Goal: Information Seeking & Learning: Learn about a topic

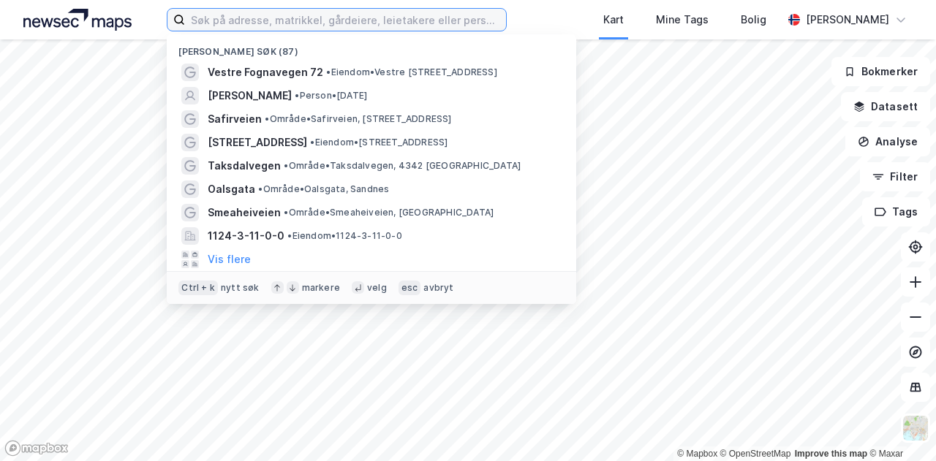
click at [241, 23] on input at bounding box center [345, 20] width 321 height 22
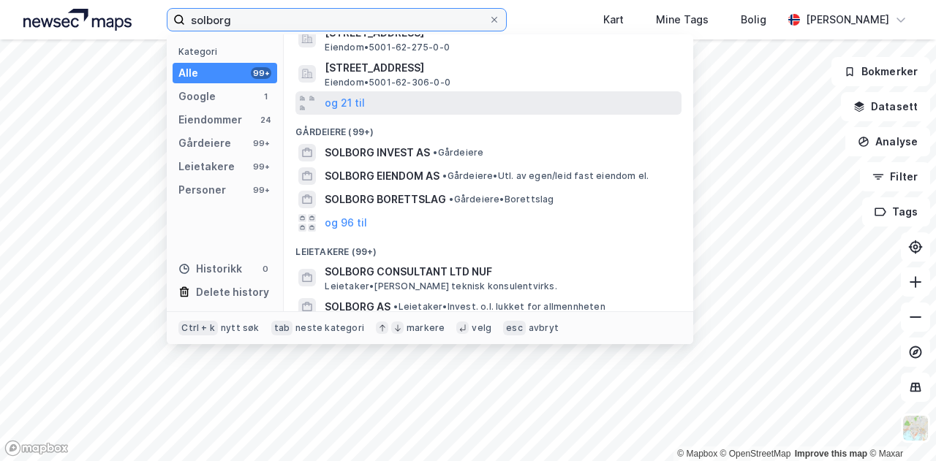
scroll to position [146, 0]
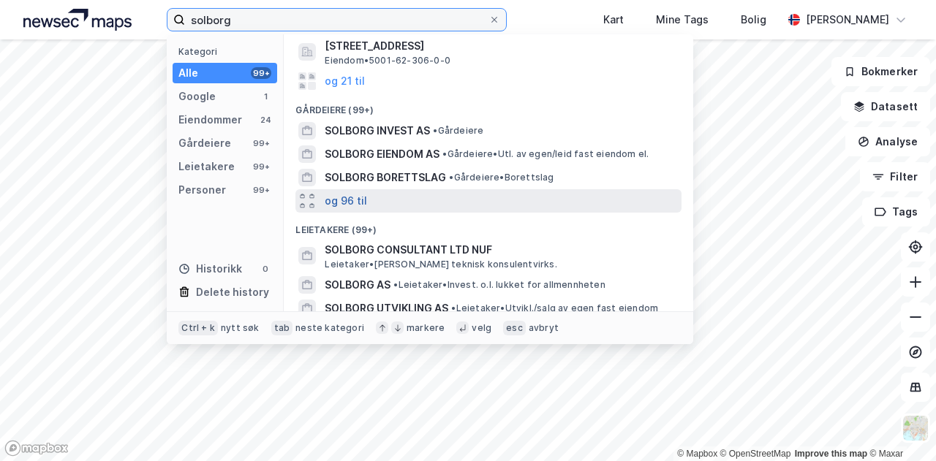
type input "solborg"
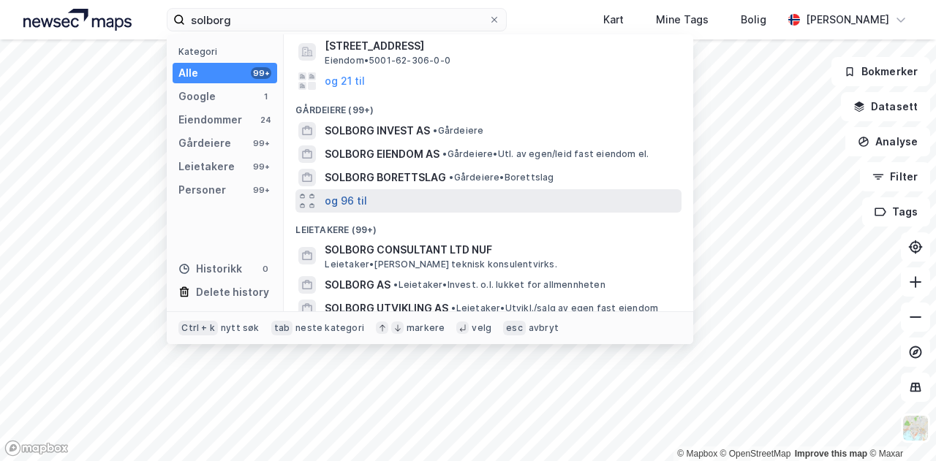
click at [341, 203] on button "og 96 til" at bounding box center [346, 201] width 42 height 18
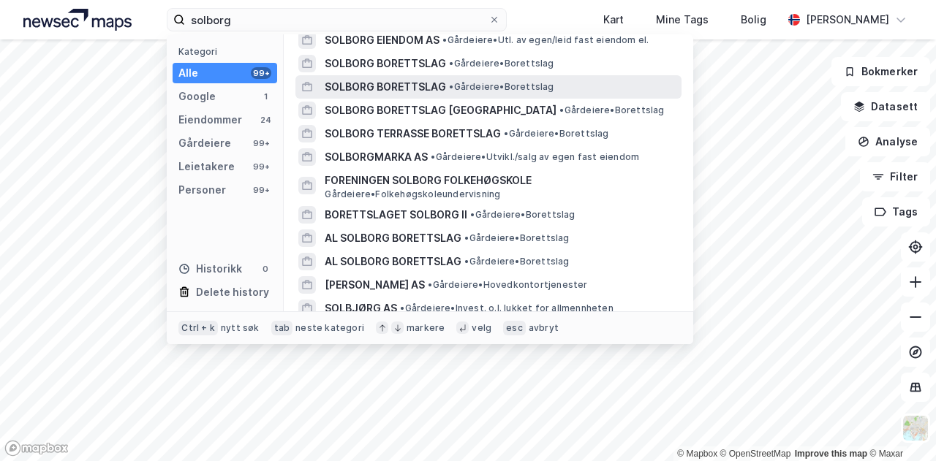
scroll to position [292, 0]
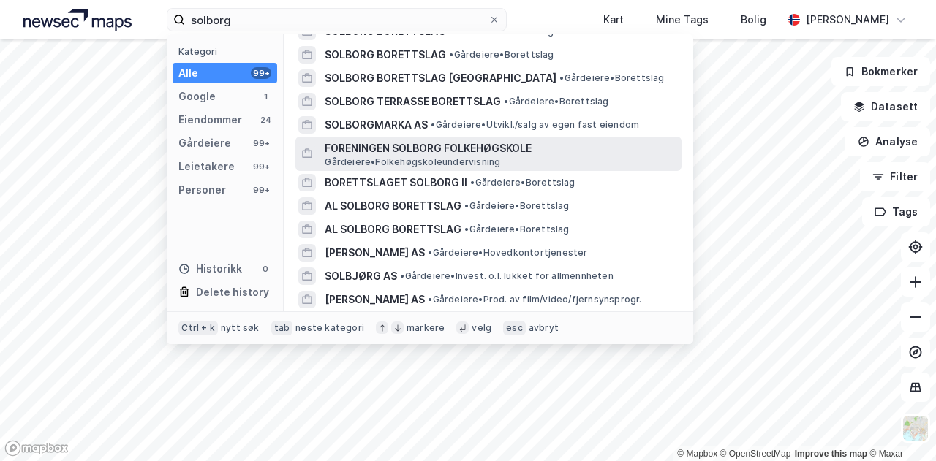
click at [423, 147] on span "FORENINGEN SOLBORG FOLKEHØGSKOLE" at bounding box center [500, 149] width 351 height 18
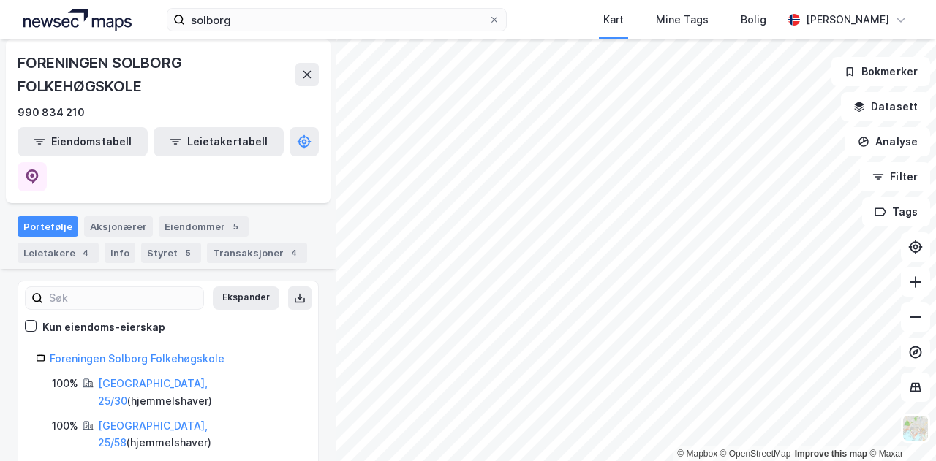
scroll to position [148, 0]
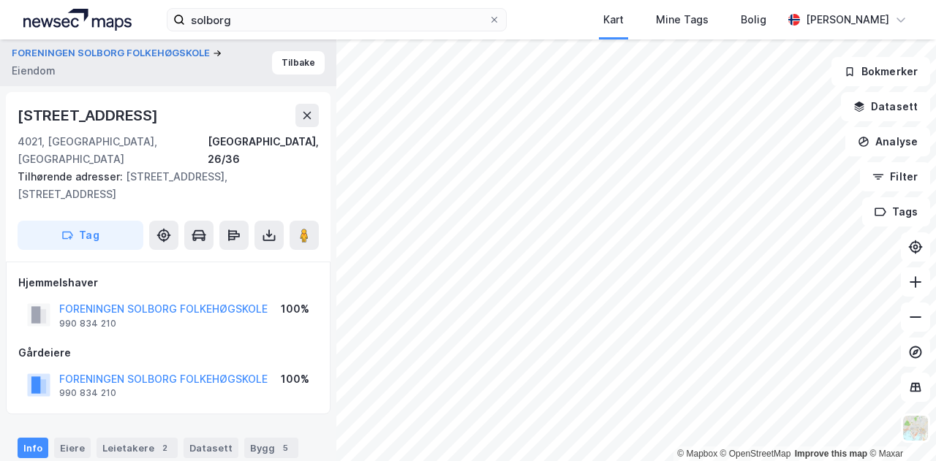
click at [711, 178] on div "© Mapbox © OpenStreetMap Improve this map © Maxar FORENINGEN SOLBORG FOLKEHØGSK…" at bounding box center [468, 250] width 936 height 422
click at [646, 207] on div "© Mapbox © OpenStreetMap Improve this map © Maxar FORENINGEN SOLBORG FOLKEHØGSK…" at bounding box center [468, 250] width 936 height 422
click at [306, 228] on image at bounding box center [304, 235] width 9 height 15
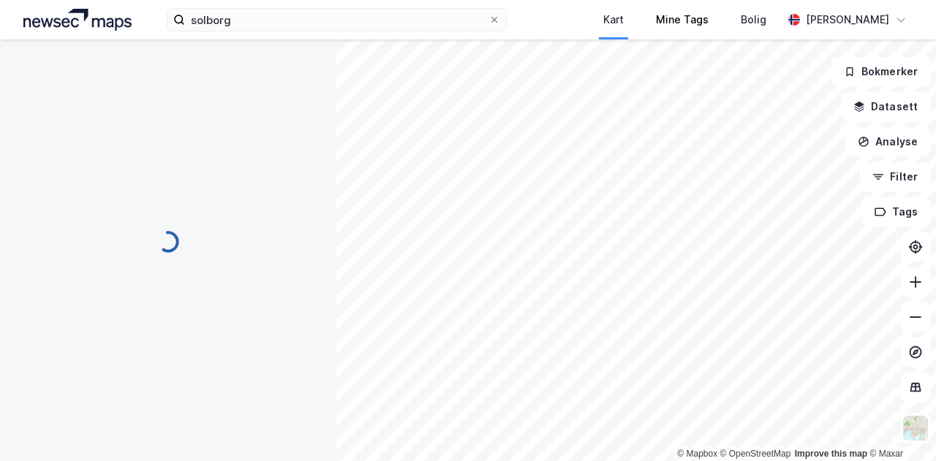
scroll to position [1, 0]
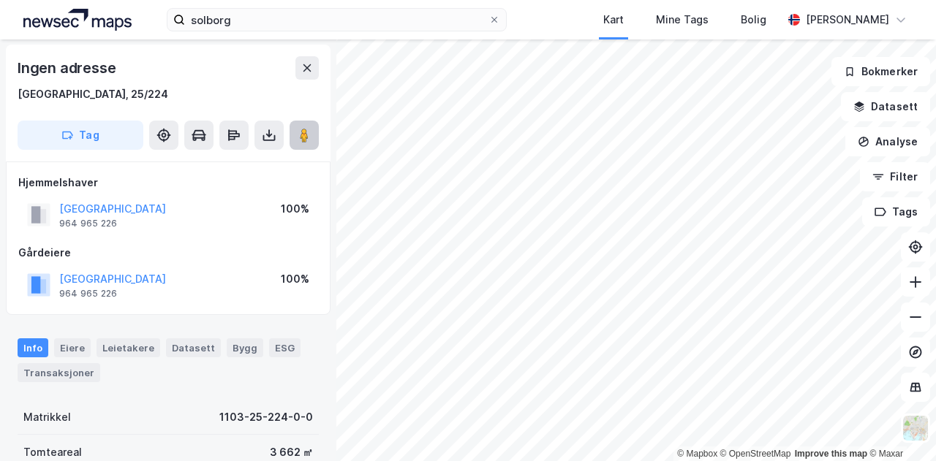
click at [302, 136] on image at bounding box center [304, 135] width 9 height 15
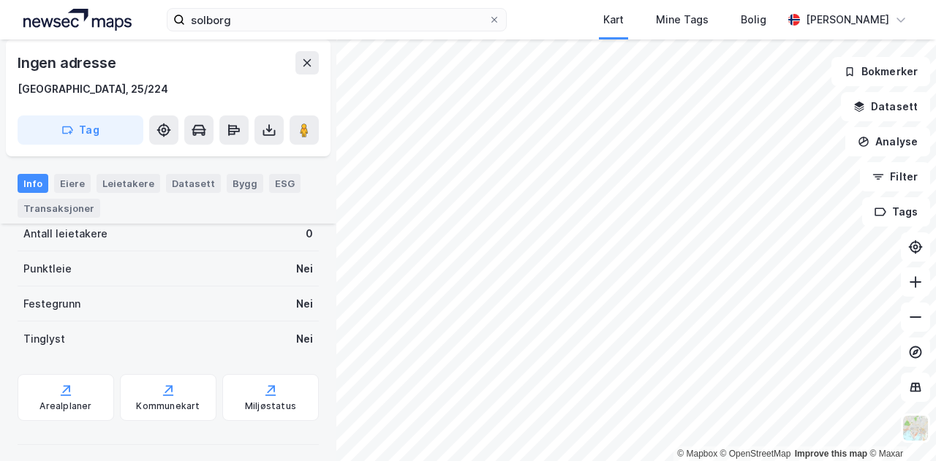
scroll to position [330, 0]
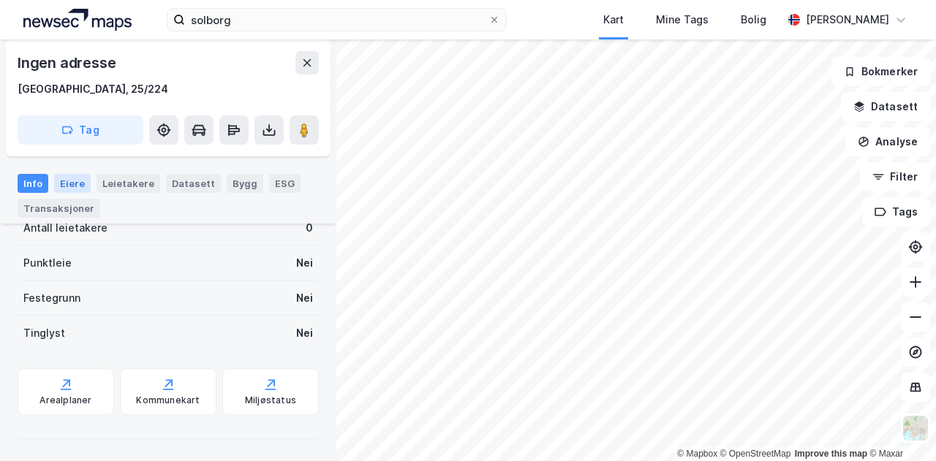
click at [70, 181] on div "Eiere" at bounding box center [72, 183] width 37 height 19
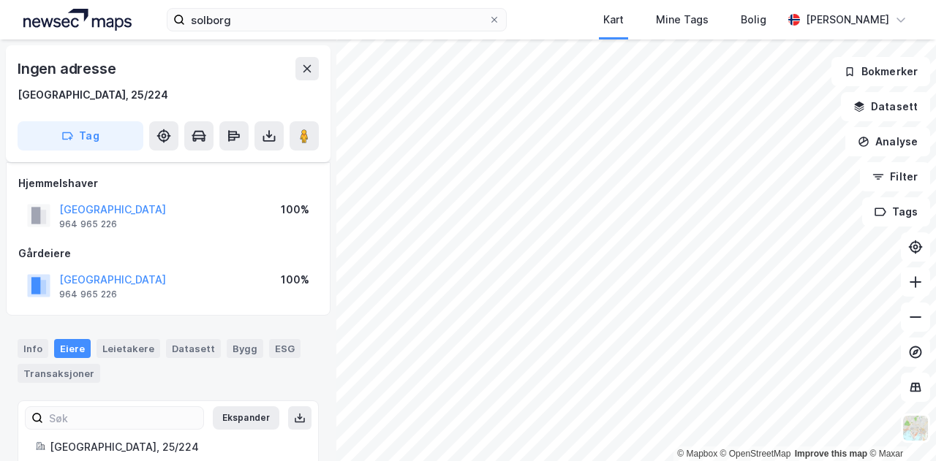
scroll to position [54, 0]
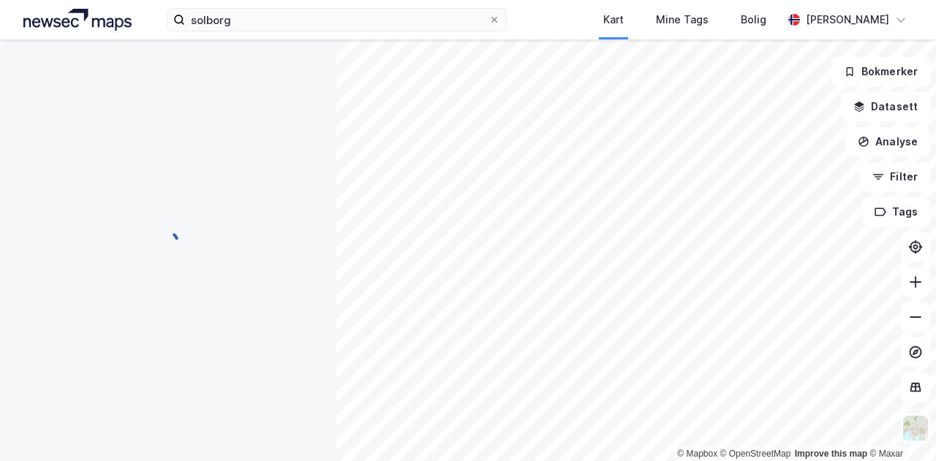
scroll to position [54, 0]
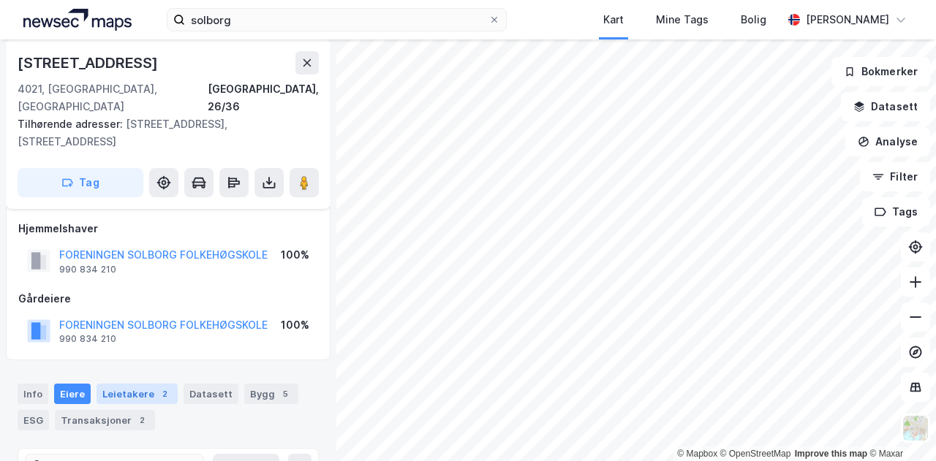
click at [121, 384] on div "Leietakere 2" at bounding box center [137, 394] width 81 height 20
click at [26, 384] on div "Info" at bounding box center [33, 394] width 31 height 20
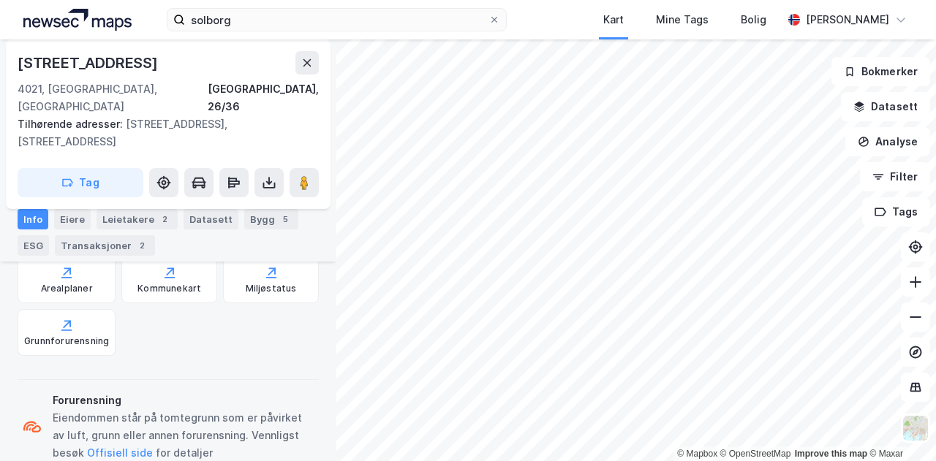
scroll to position [561, 0]
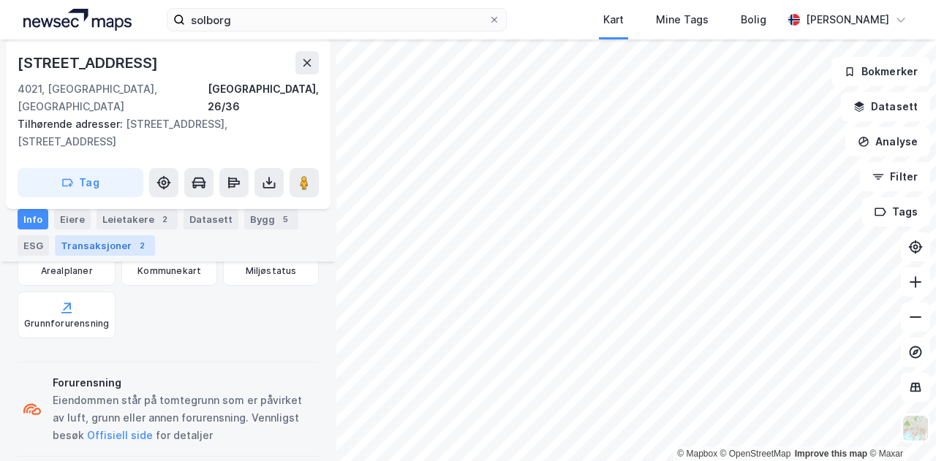
click at [84, 248] on div "Transaksjoner 2" at bounding box center [105, 245] width 100 height 20
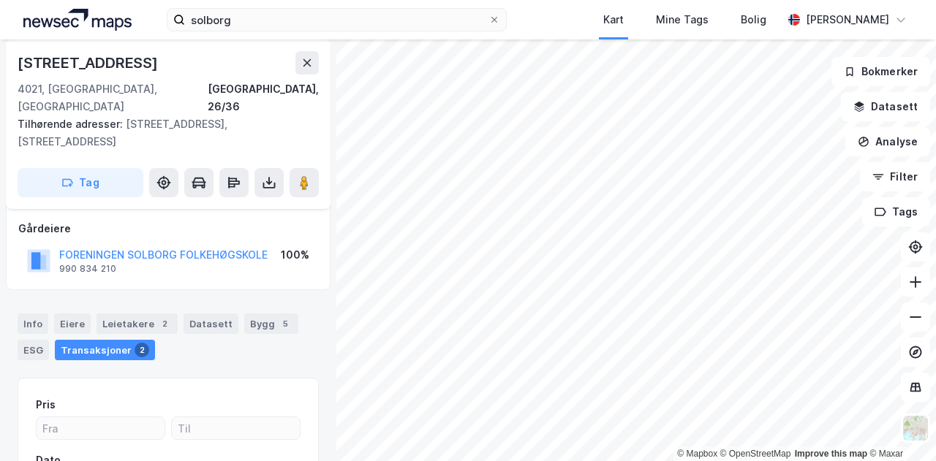
scroll to position [146, 0]
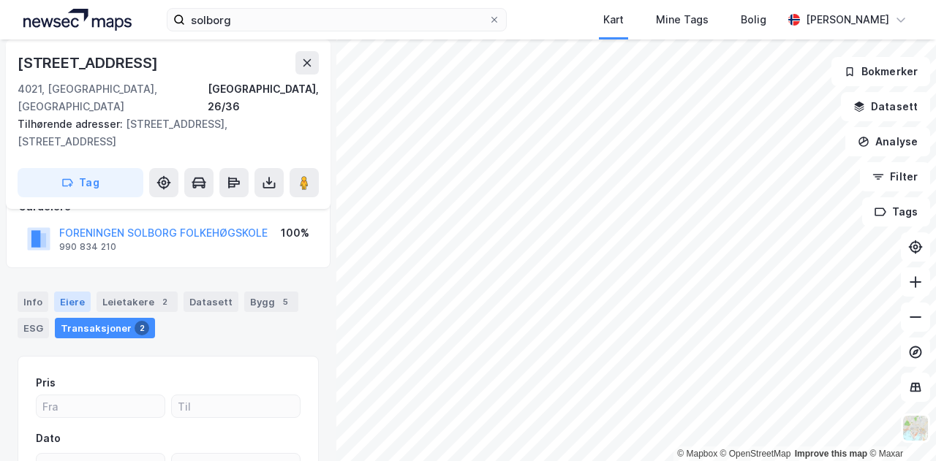
click at [72, 292] on div "Eiere" at bounding box center [72, 302] width 37 height 20
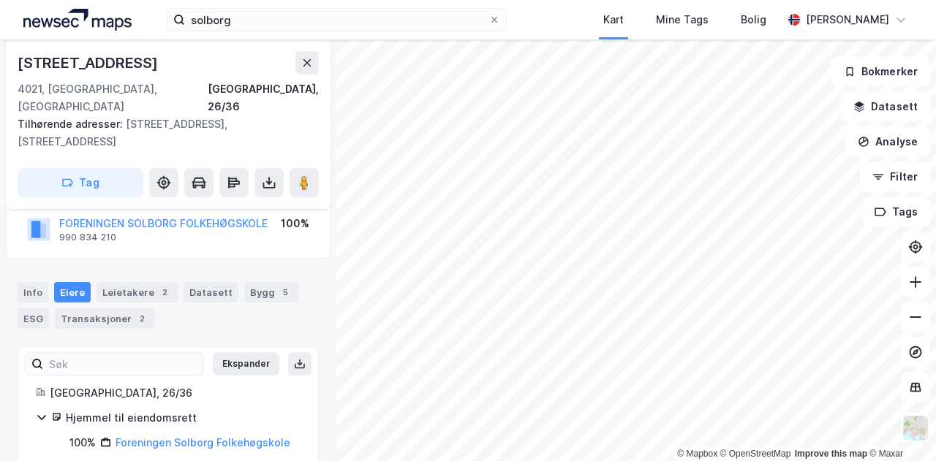
scroll to position [164, 0]
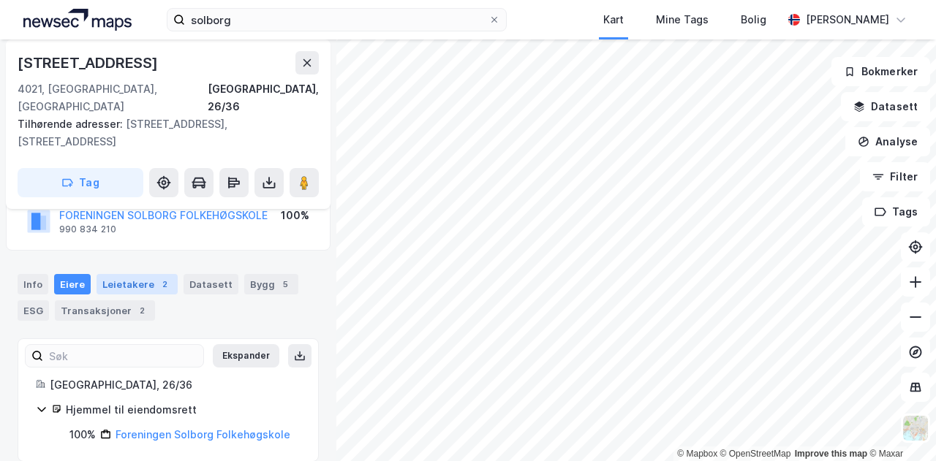
click at [132, 274] on div "Leietakere 2" at bounding box center [137, 284] width 81 height 20
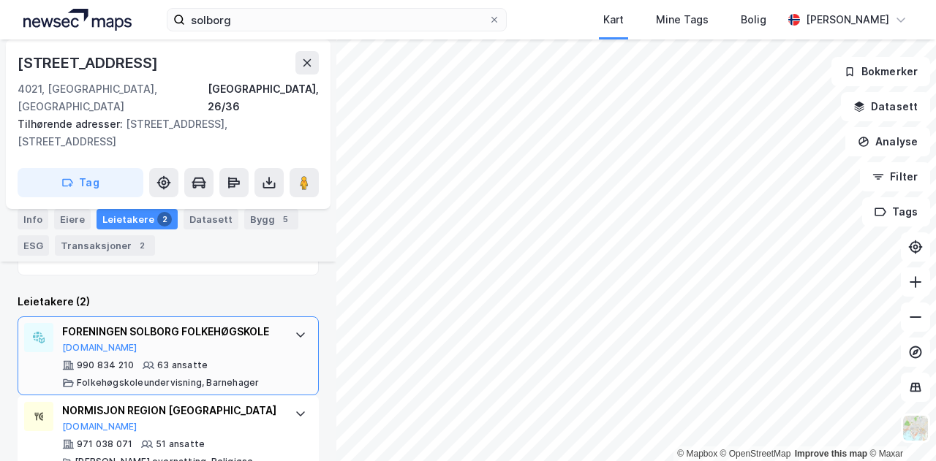
scroll to position [478, 0]
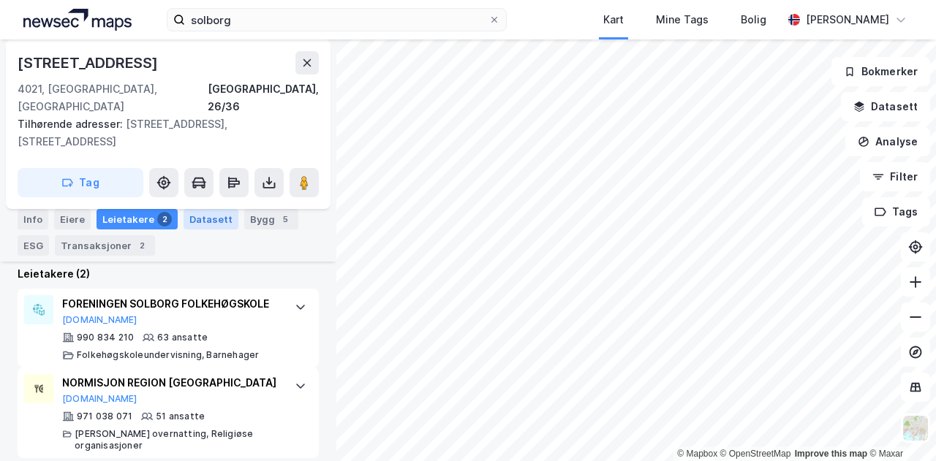
click at [205, 223] on div "Datasett" at bounding box center [211, 219] width 55 height 20
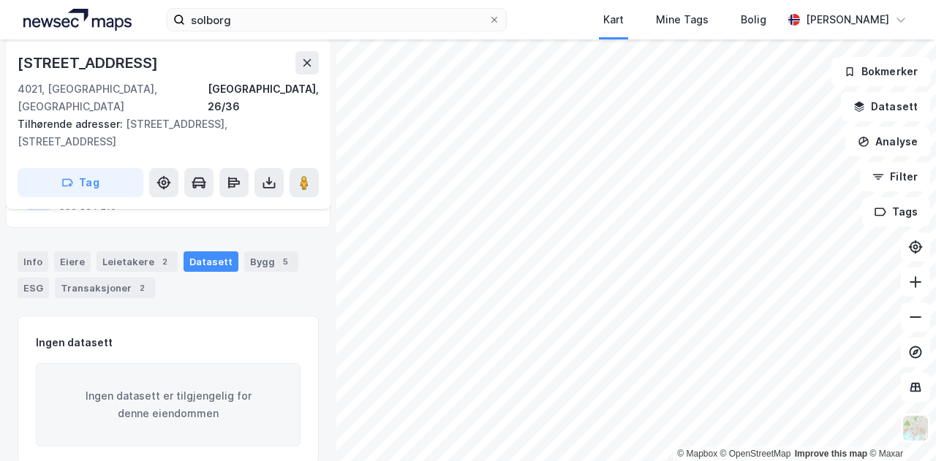
scroll to position [189, 0]
click at [259, 249] on div "Bygg 5" at bounding box center [271, 259] width 54 height 20
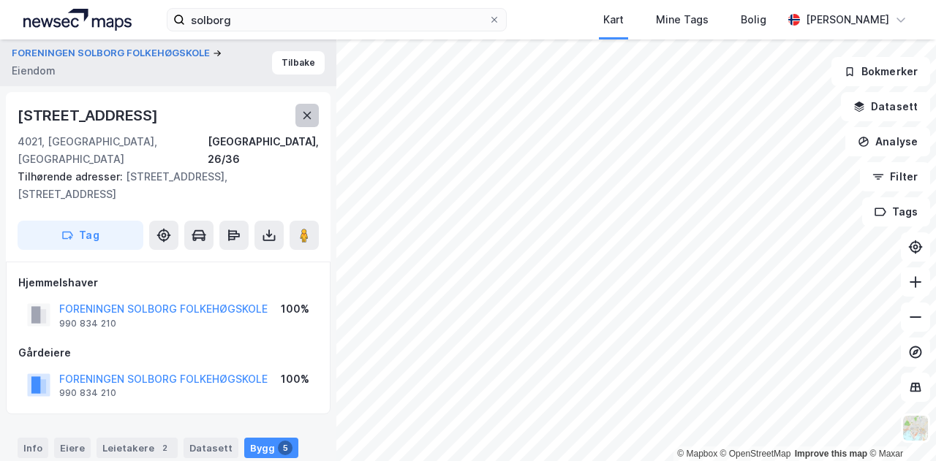
click at [305, 115] on icon at bounding box center [307, 116] width 12 height 12
